Goal: Information Seeking & Learning: Learn about a topic

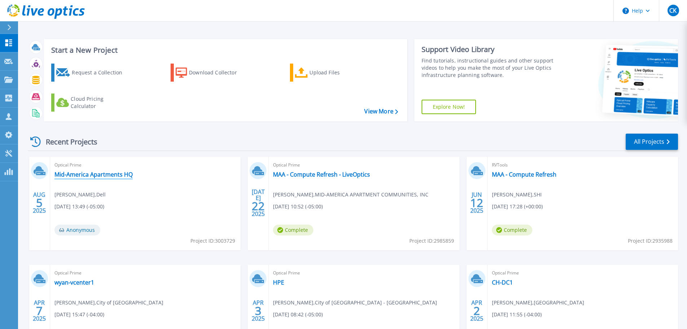
click at [97, 173] on link "Mid-America Apartments HQ" at bounding box center [93, 174] width 78 height 7
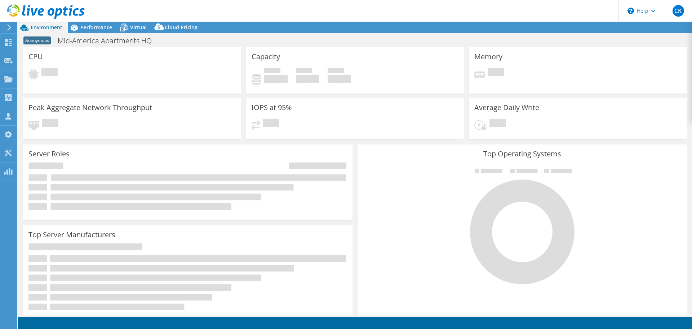
select select "USD"
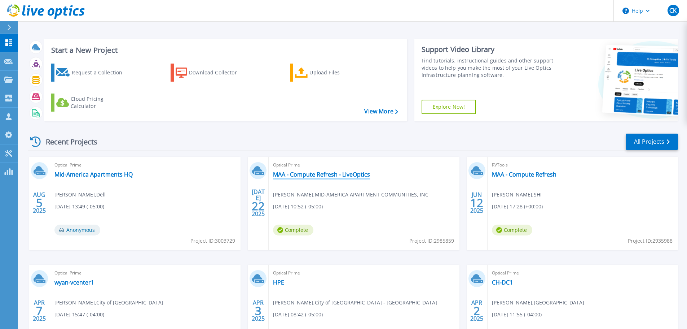
click at [304, 176] on link "MAA - Compute Refresh - LiveOptics" at bounding box center [321, 174] width 97 height 7
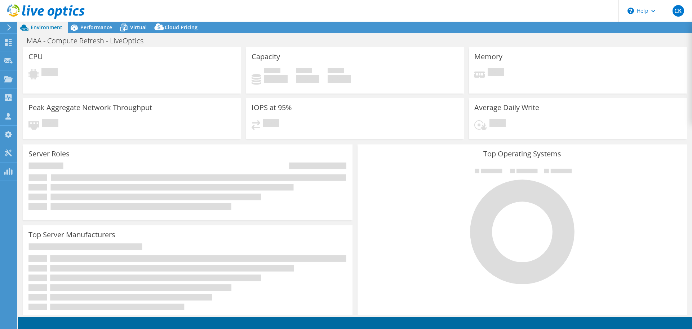
select select "USD"
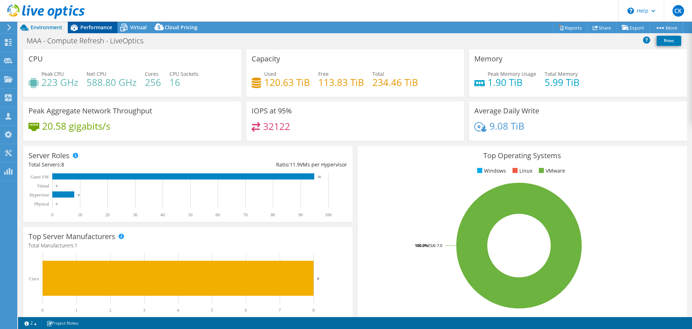
click at [100, 27] on span "Performance" at bounding box center [96, 27] width 32 height 7
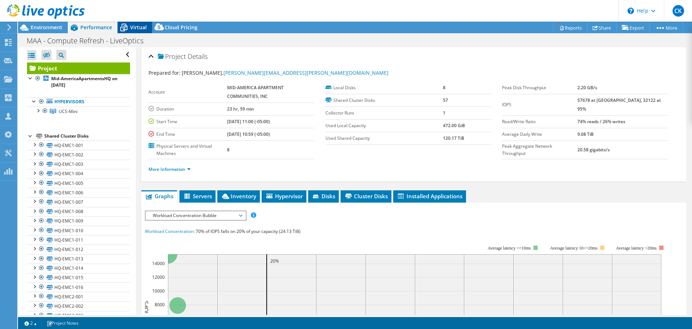
click at [129, 29] on icon at bounding box center [124, 27] width 13 height 13
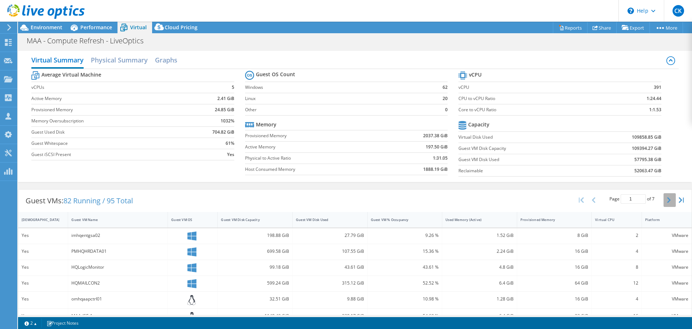
click at [667, 198] on button "button" at bounding box center [670, 200] width 12 height 14
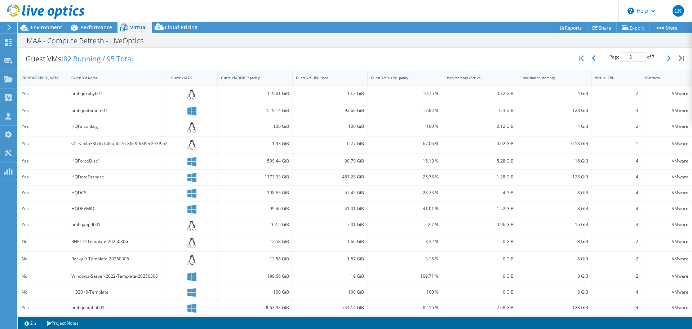
scroll to position [140, 0]
click at [664, 62] on button "button" at bounding box center [670, 60] width 12 height 14
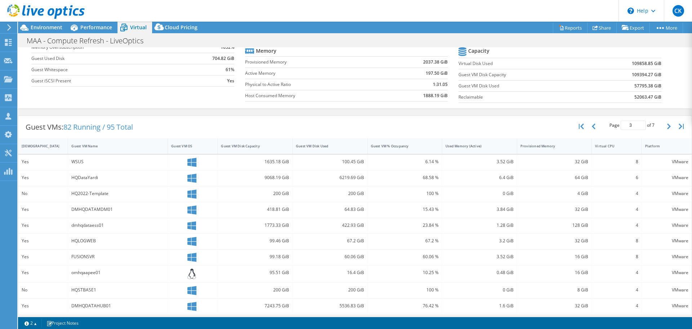
scroll to position [74, 0]
click at [668, 127] on icon "button" at bounding box center [670, 126] width 4 height 6
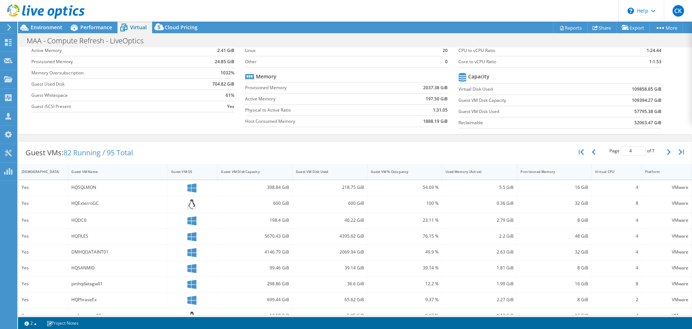
scroll to position [47, 0]
click at [665, 149] on button "button" at bounding box center [670, 153] width 12 height 14
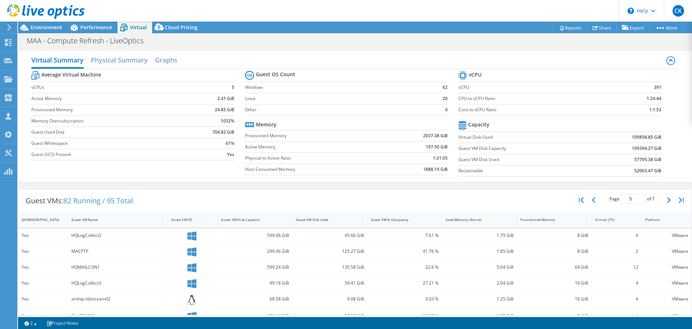
scroll to position [0, 0]
click at [668, 202] on button "button" at bounding box center [670, 200] width 12 height 14
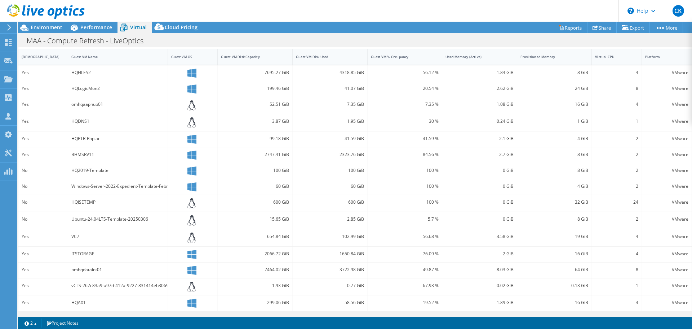
scroll to position [45, 0]
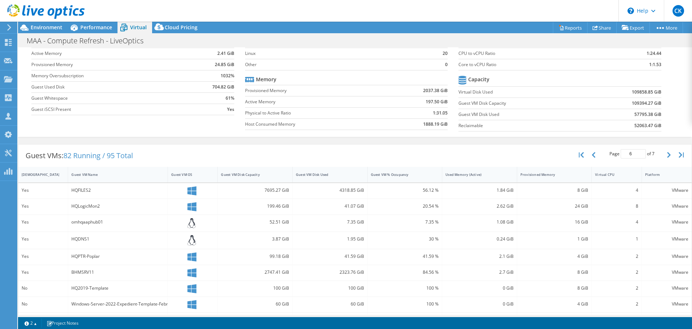
click at [573, 156] on div "Page 6 of 7 5 rows 10 rows 20 rows 25 rows 50 rows 100 rows" at bounding box center [632, 154] width 119 height 21
click at [579, 154] on icon "button" at bounding box center [581, 155] width 5 height 6
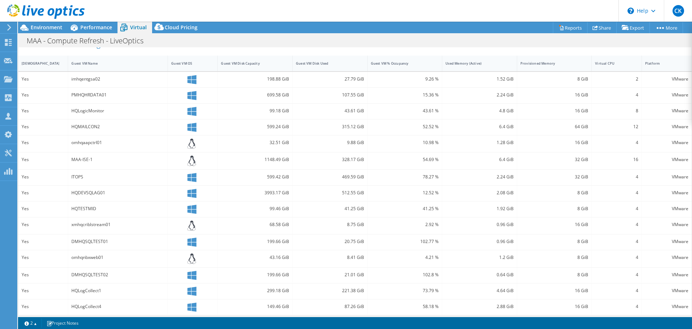
scroll to position [157, 0]
drag, startPoint x: 67, startPoint y: 189, endPoint x: 109, endPoint y: 189, distance: 41.8
click at [109, 189] on div "Yes HQDEVSQLAG01 3993.17 GiB 512.55 GiB 12.52 % 2.08 GiB 8 GiB 4 VMware" at bounding box center [355, 193] width 674 height 16
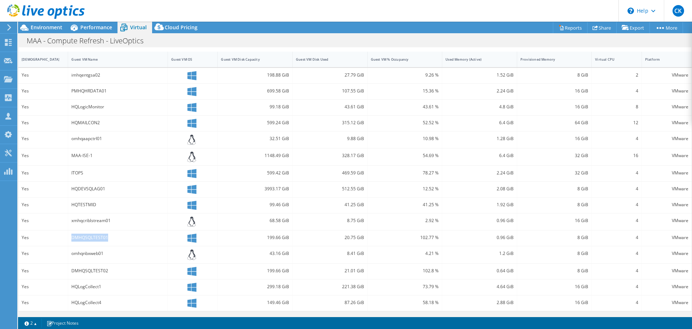
drag, startPoint x: 71, startPoint y: 236, endPoint x: 112, endPoint y: 235, distance: 41.5
click at [112, 235] on div "DMHQSQLTEST01" at bounding box center [118, 238] width 100 height 16
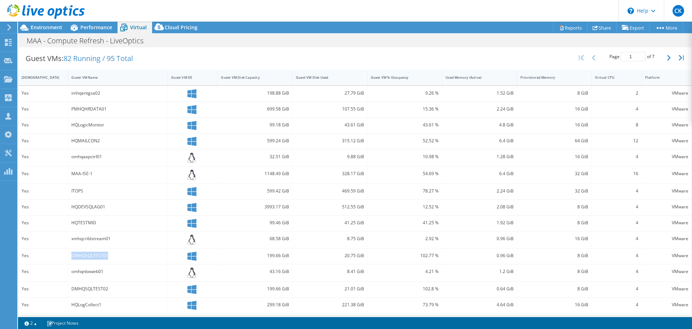
scroll to position [142, 0]
click at [668, 58] on icon "button" at bounding box center [670, 57] width 4 height 6
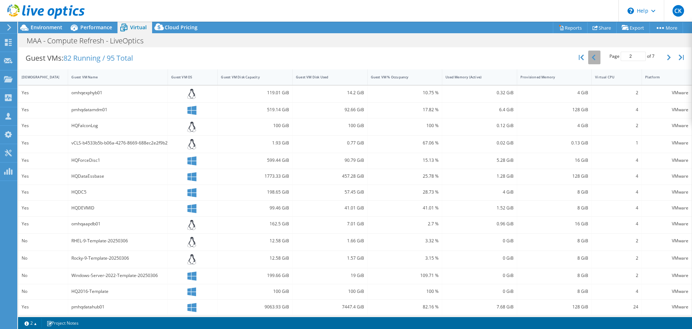
click at [592, 58] on icon "button" at bounding box center [594, 57] width 4 height 6
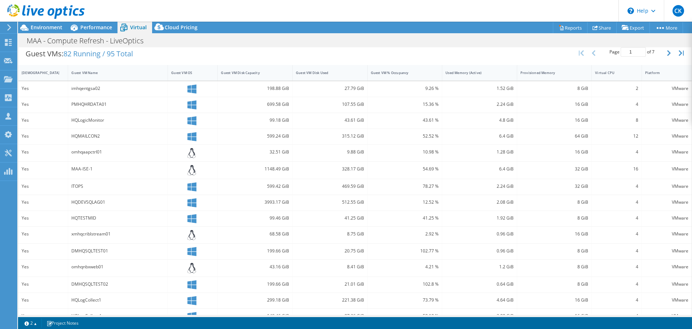
scroll to position [146, 0]
click at [665, 58] on button "button" at bounding box center [670, 54] width 12 height 14
type input "2"
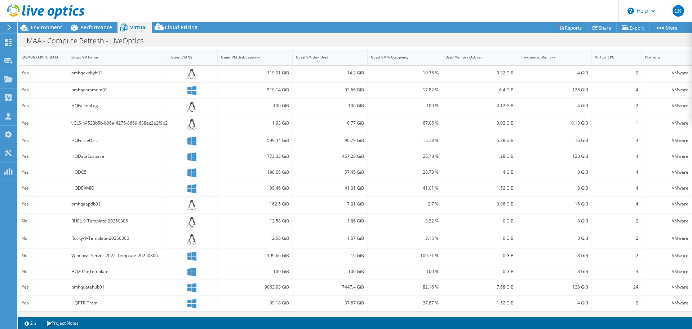
scroll to position [163, 0]
click at [30, 29] on icon at bounding box center [24, 27] width 13 height 13
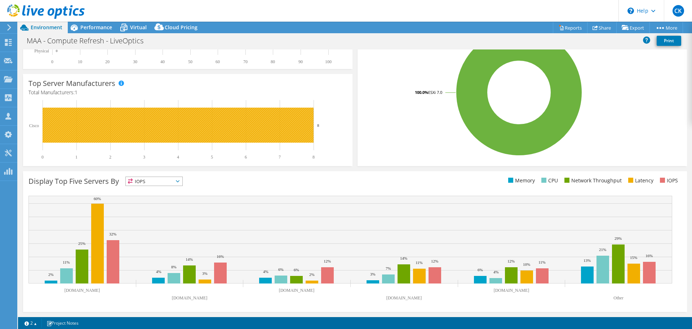
scroll to position [0, 0]
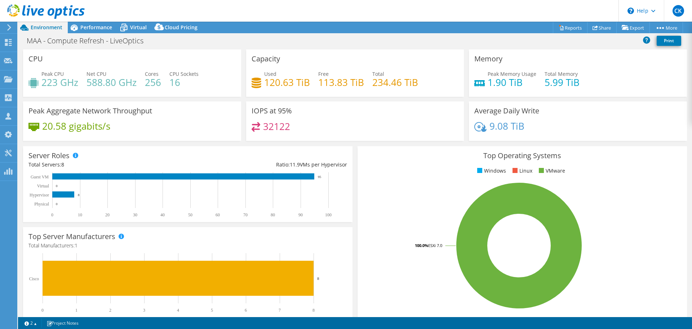
click at [30, 15] on icon at bounding box center [46, 11] width 78 height 15
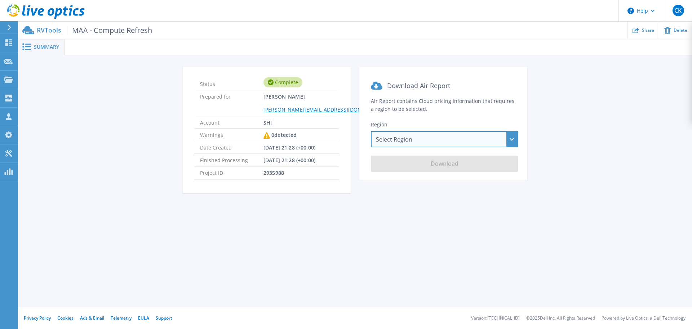
click at [476, 139] on div "Select Region [GEOGRAPHIC_DATA] ([GEOGRAPHIC_DATA]) [GEOGRAPHIC_DATA] ([GEOGRAP…" at bounding box center [444, 139] width 147 height 16
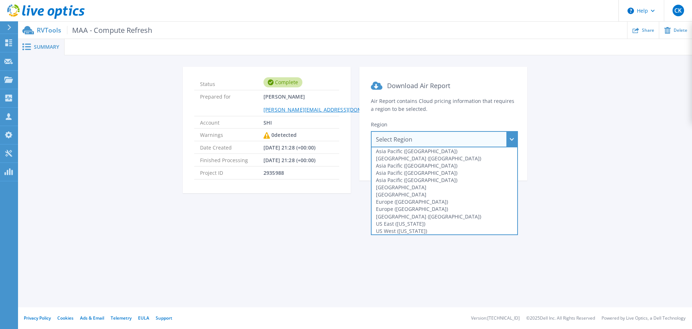
click at [476, 139] on div "Select Region [GEOGRAPHIC_DATA] ([GEOGRAPHIC_DATA]) [GEOGRAPHIC_DATA] ([GEOGRAP…" at bounding box center [444, 139] width 147 height 16
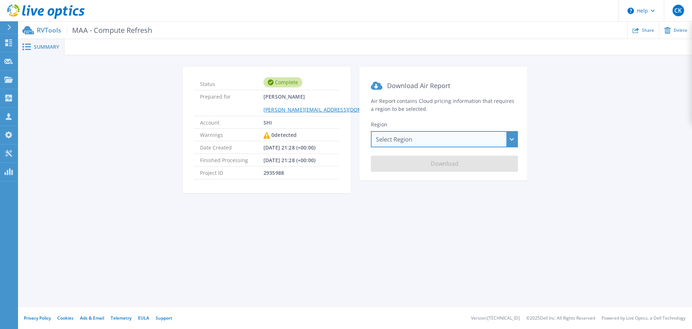
click at [476, 139] on div "Select Region [GEOGRAPHIC_DATA] ([GEOGRAPHIC_DATA]) [GEOGRAPHIC_DATA] ([GEOGRAP…" at bounding box center [444, 139] width 147 height 16
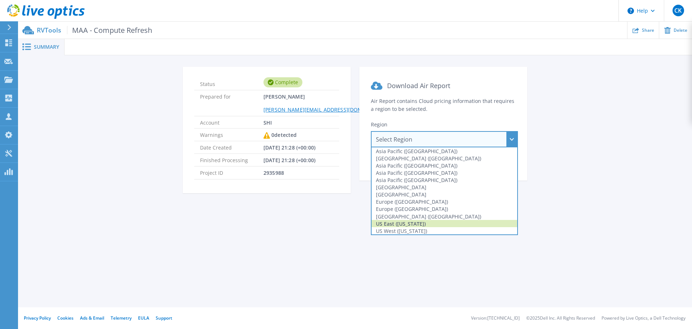
click at [421, 223] on div "US East ([US_STATE])" at bounding box center [445, 223] width 146 height 7
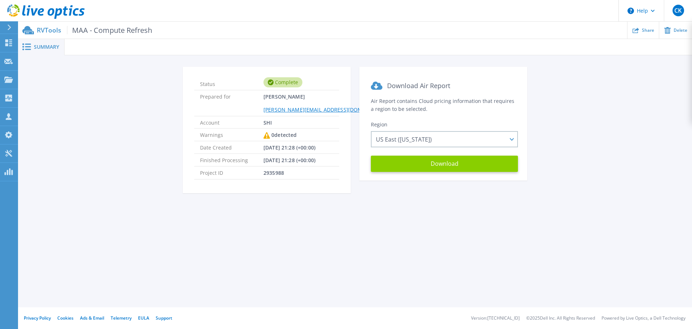
click at [452, 160] on button "Download" at bounding box center [444, 163] width 147 height 16
click at [57, 2] on link at bounding box center [42, 11] width 85 height 22
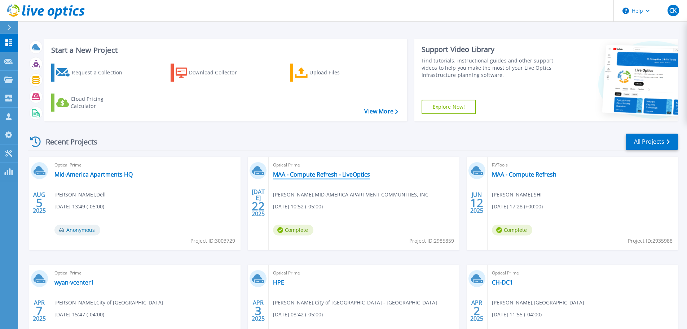
click at [333, 173] on link "MAA - Compute Refresh - LiveOptics" at bounding box center [321, 174] width 97 height 7
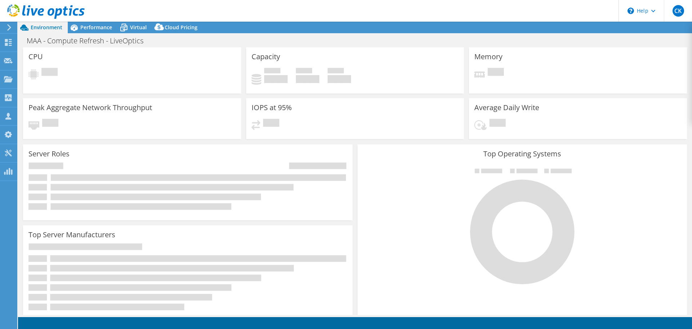
select select "USD"
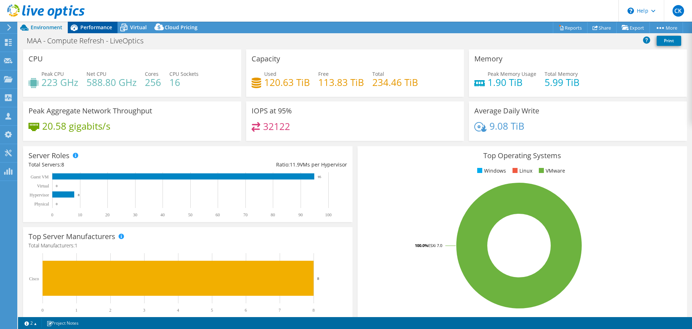
click at [93, 25] on span "Performance" at bounding box center [96, 27] width 32 height 7
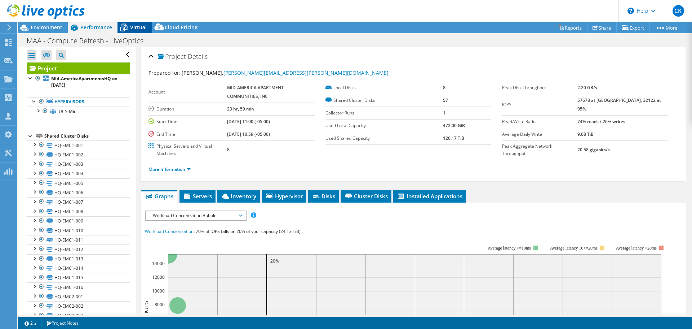
click at [138, 27] on span "Virtual" at bounding box center [138, 27] width 17 height 7
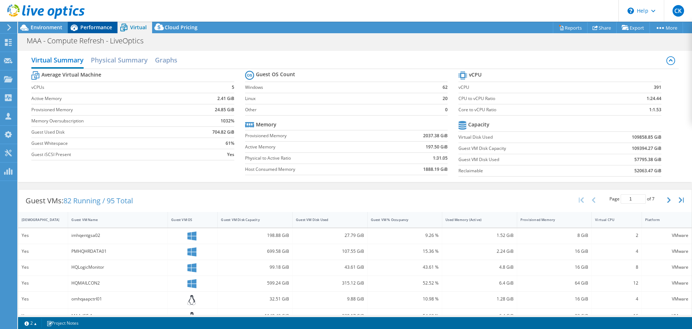
click at [93, 24] on span "Performance" at bounding box center [96, 27] width 32 height 7
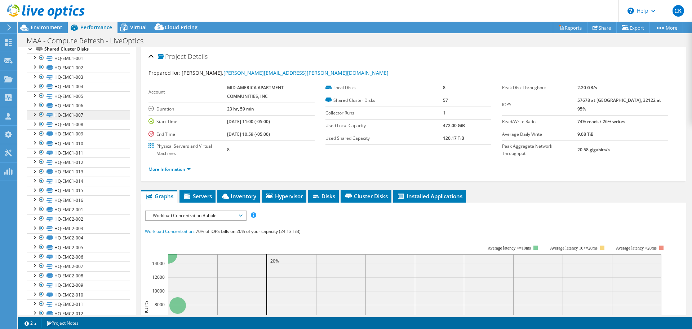
scroll to position [53, 0]
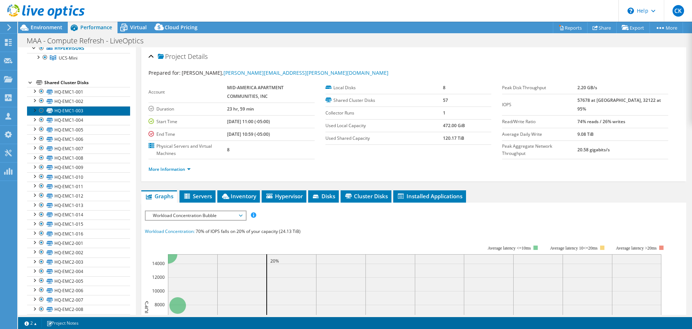
click at [76, 113] on link "HQ-EMC1-003" at bounding box center [78, 110] width 103 height 9
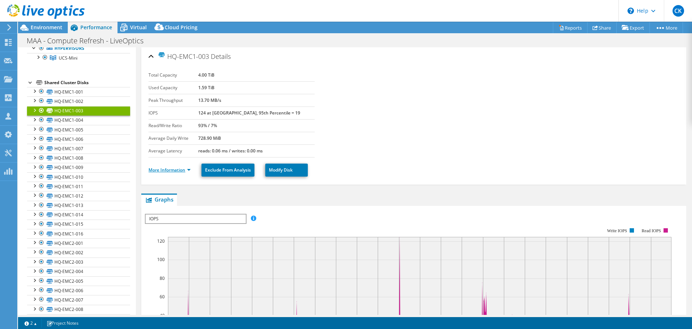
click at [167, 169] on link "More Information" at bounding box center [170, 170] width 42 height 6
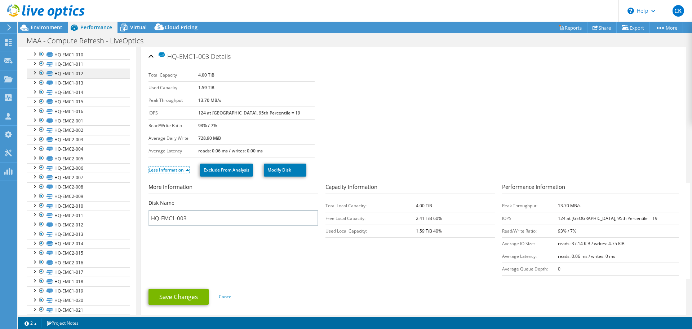
scroll to position [0, 0]
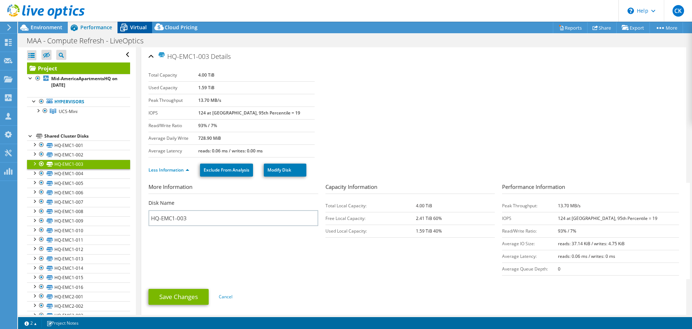
drag, startPoint x: 135, startPoint y: 20, endPoint x: 133, endPoint y: 26, distance: 5.9
click at [133, 26] on div "CK Channel Partner Corey Knecht corey_knecht@shi.com SHI My Profile Log Out \n …" at bounding box center [346, 164] width 692 height 329
click at [133, 26] on span "Virtual" at bounding box center [138, 27] width 17 height 7
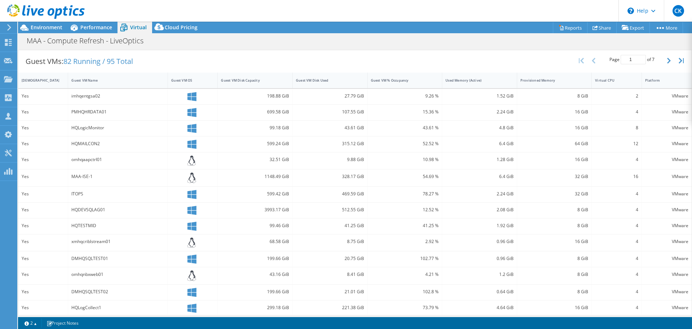
scroll to position [139, 0]
click at [664, 62] on button "button" at bounding box center [670, 61] width 12 height 14
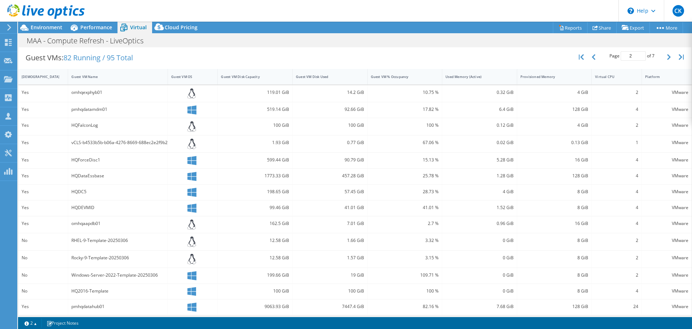
scroll to position [138, 0]
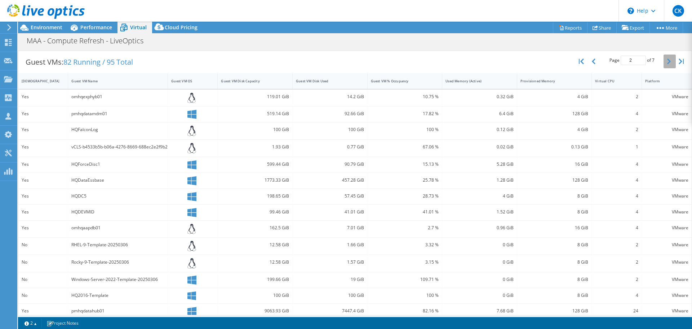
click at [669, 65] on button "button" at bounding box center [670, 61] width 12 height 14
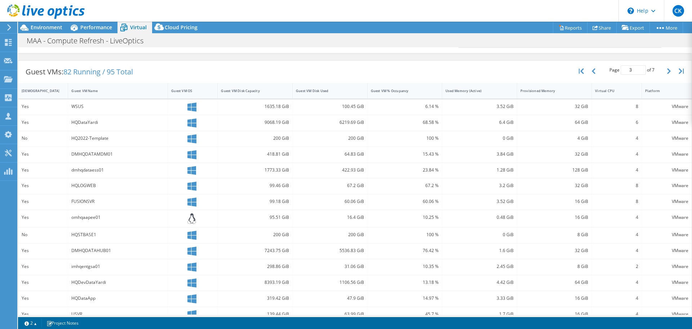
scroll to position [128, 0]
click at [668, 73] on icon "button" at bounding box center [670, 72] width 4 height 6
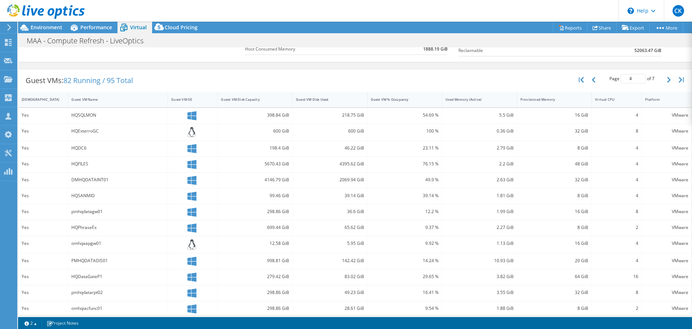
scroll to position [117, 0]
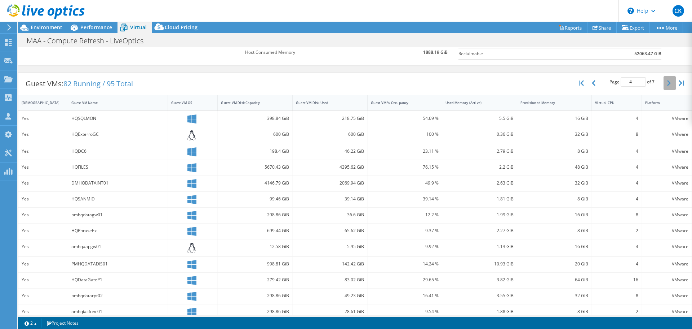
click at [666, 82] on button "button" at bounding box center [670, 83] width 12 height 14
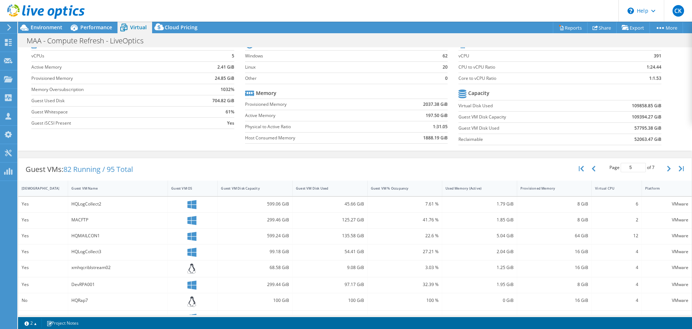
scroll to position [25, 0]
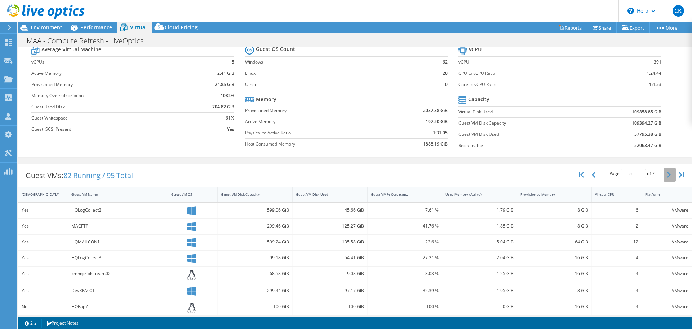
click at [665, 171] on button "button" at bounding box center [670, 175] width 12 height 14
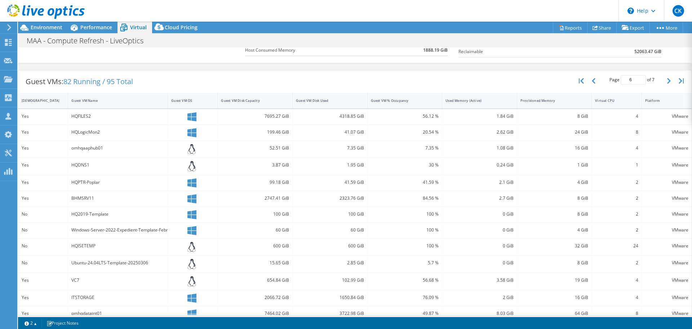
scroll to position [116, 0]
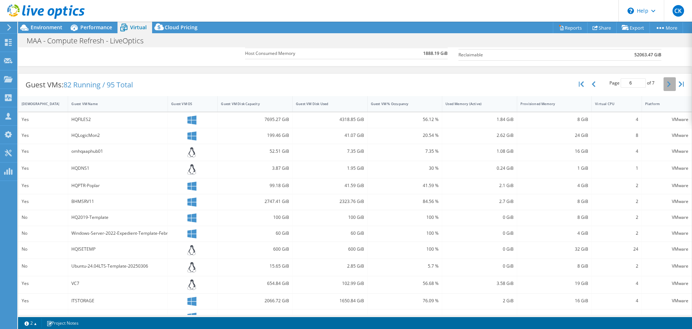
click at [668, 84] on icon "button" at bounding box center [670, 84] width 4 height 6
type input "7"
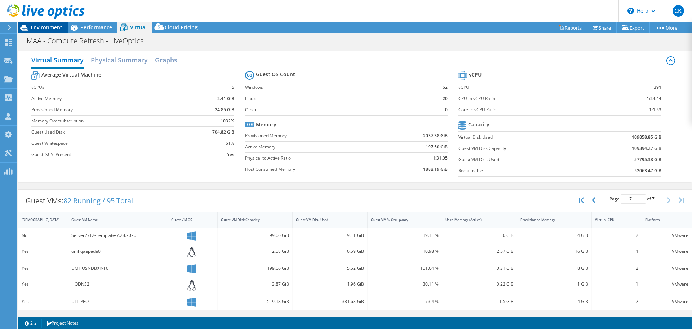
click at [38, 27] on span "Environment" at bounding box center [47, 27] width 32 height 7
